Goal: Information Seeking & Learning: Learn about a topic

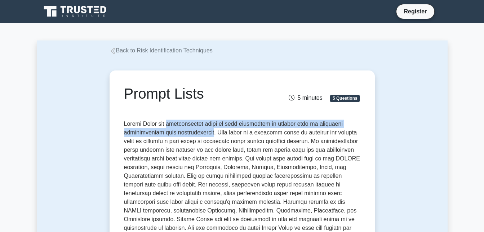
drag, startPoint x: 166, startPoint y: 124, endPoint x: 208, endPoint y: 132, distance: 42.3
click at [208, 132] on p at bounding box center [242, 228] width 237 height 219
copy p "predetermined lists of risk categories or factors used to stimulate comprehensi…"
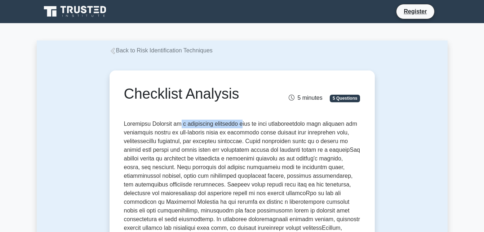
drag, startPoint x: 174, startPoint y: 124, endPoint x: 239, endPoint y: 123, distance: 64.9
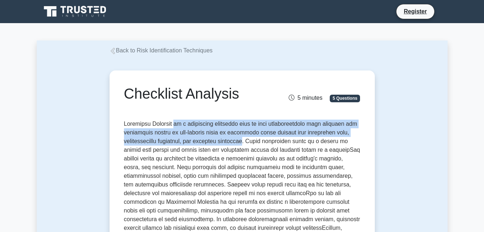
drag, startPoint x: 170, startPoint y: 124, endPoint x: 250, endPoint y: 140, distance: 81.8
copy p "is a structured technique used in risk identification that involves the systema…"
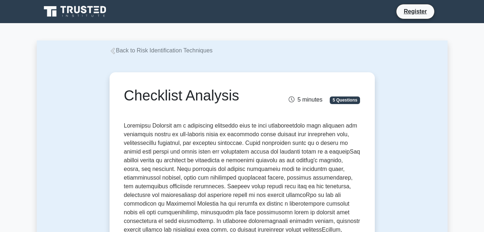
click at [330, 52] on div "Back to Risk Identification Techniques" at bounding box center [242, 50] width 274 height 9
